Goal: Task Accomplishment & Management: Manage account settings

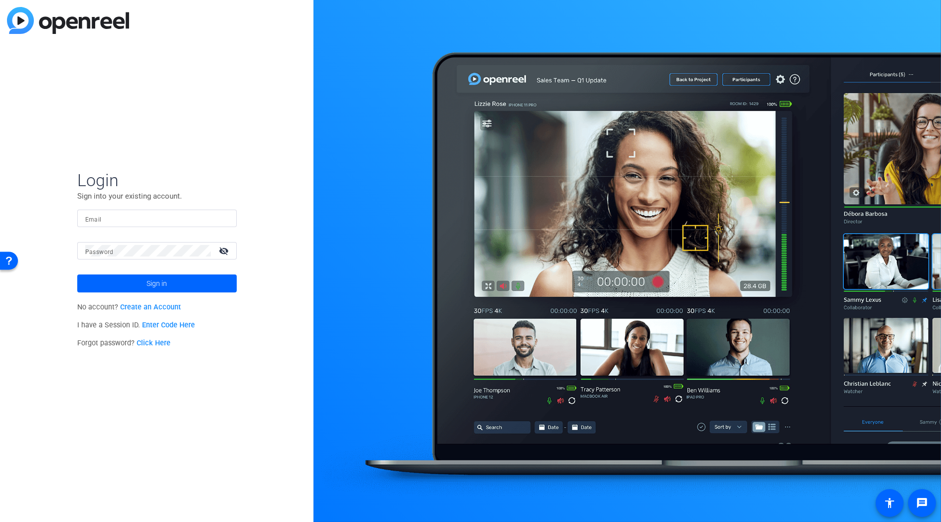
click at [200, 220] on input "Email" at bounding box center [157, 218] width 144 height 12
type input "c"
click at [200, 220] on input "[PERSON_NAME][EMAIL_ADDRESS][PERSON_NAME][DOMAIN_NAME]" at bounding box center [157, 218] width 144 height 12
type input "[PERSON_NAME][EMAIL_ADDRESS][PERSON_NAME][DOMAIN_NAME]"
click at [190, 286] on span at bounding box center [157, 283] width 160 height 24
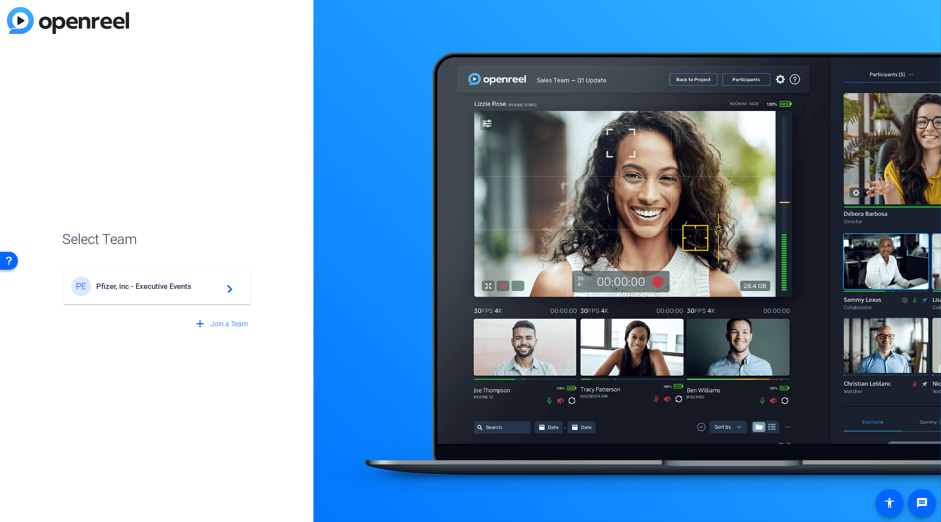
click at [190, 286] on span "Pfizer, inc - Executive Events" at bounding box center [158, 286] width 125 height 9
